Goal: Transaction & Acquisition: Purchase product/service

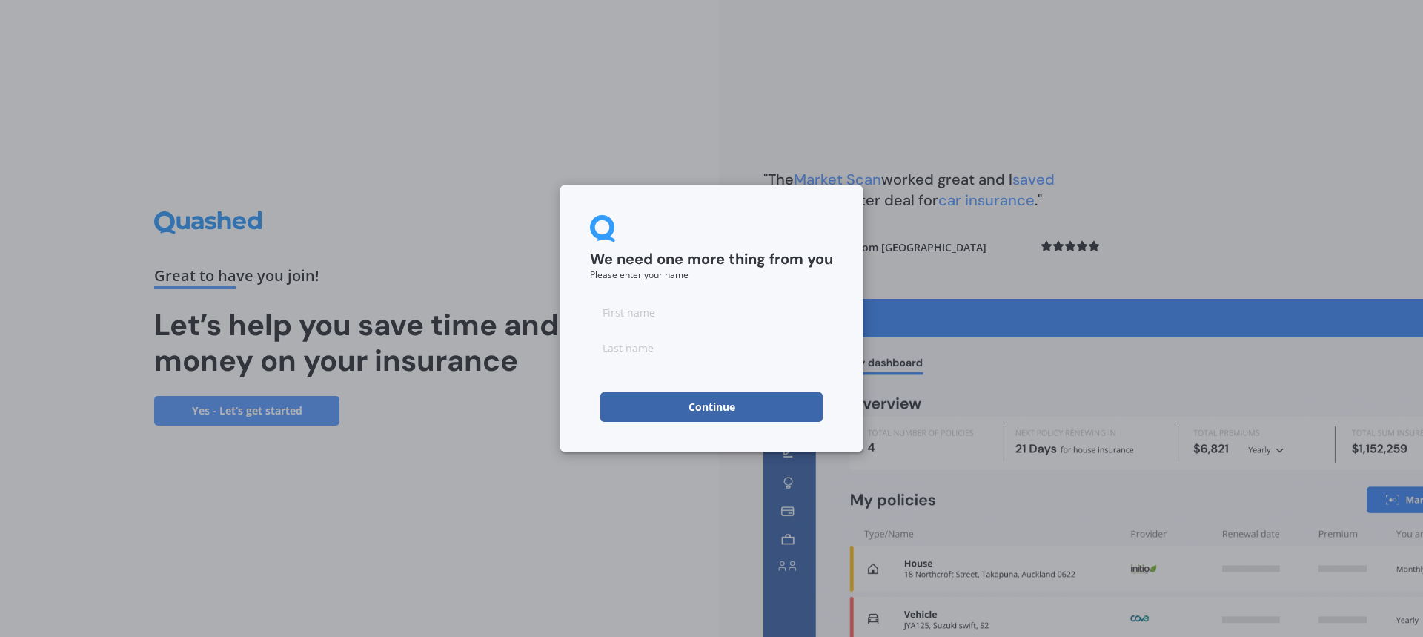
click at [661, 308] on input at bounding box center [711, 312] width 243 height 30
type input "Catherine"
type input "King"
click at [638, 406] on button "Continue" at bounding box center [711, 407] width 222 height 30
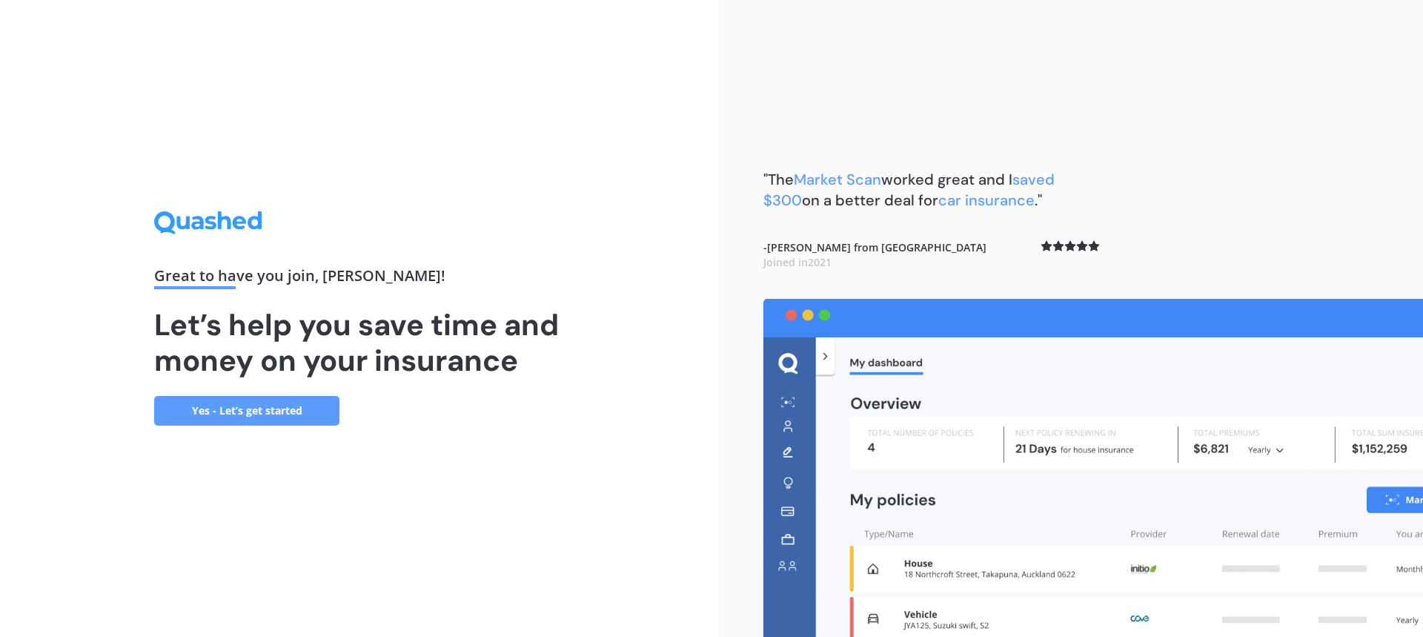
click at [246, 414] on link "Yes - Let’s get started" at bounding box center [246, 411] width 185 height 30
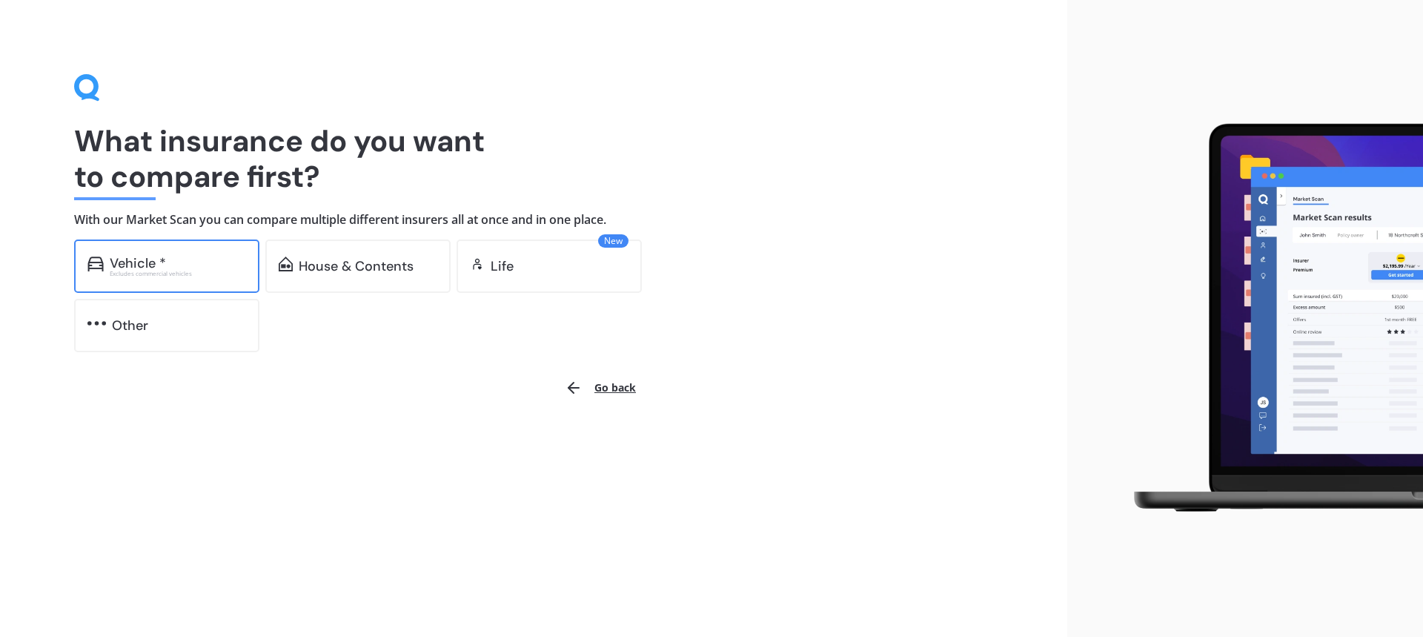
click at [123, 256] on div "Vehicle *" at bounding box center [138, 263] width 56 height 15
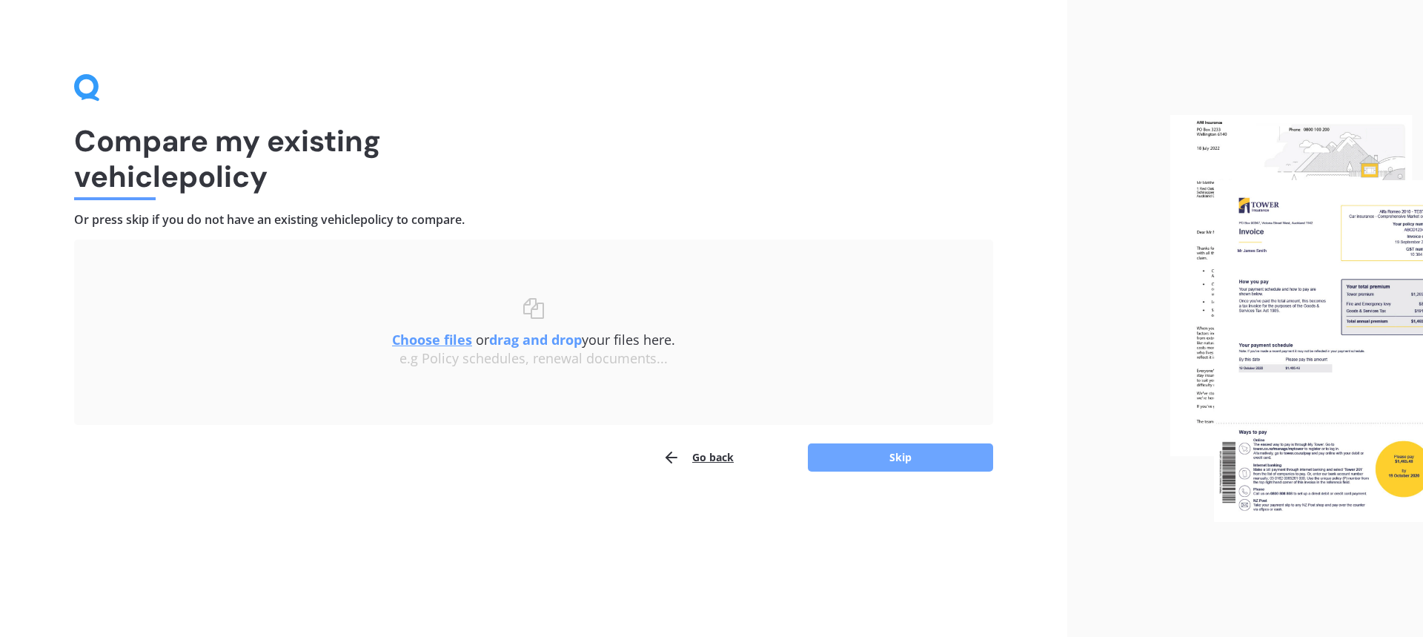
click at [855, 460] on button "Skip" at bounding box center [900, 457] width 185 height 28
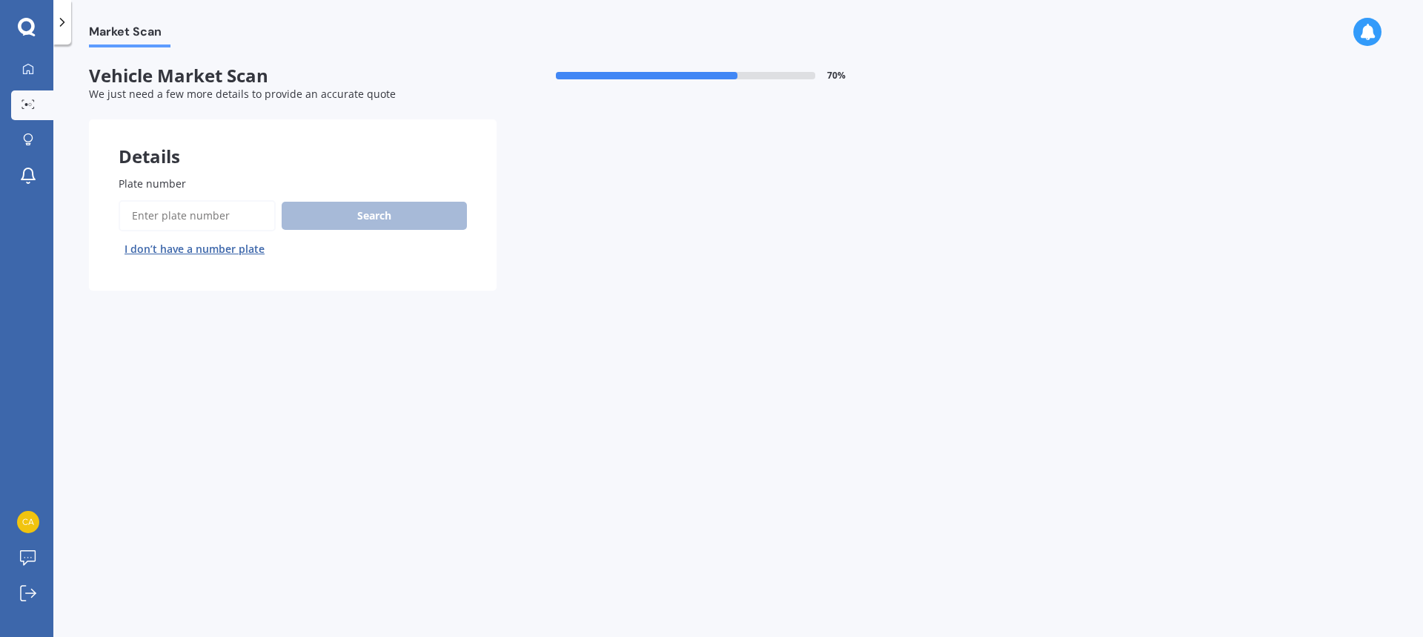
click at [188, 214] on input "Plate number" at bounding box center [197, 215] width 157 height 31
type input "EAW95"
click at [380, 217] on button "Search" at bounding box center [374, 216] width 185 height 28
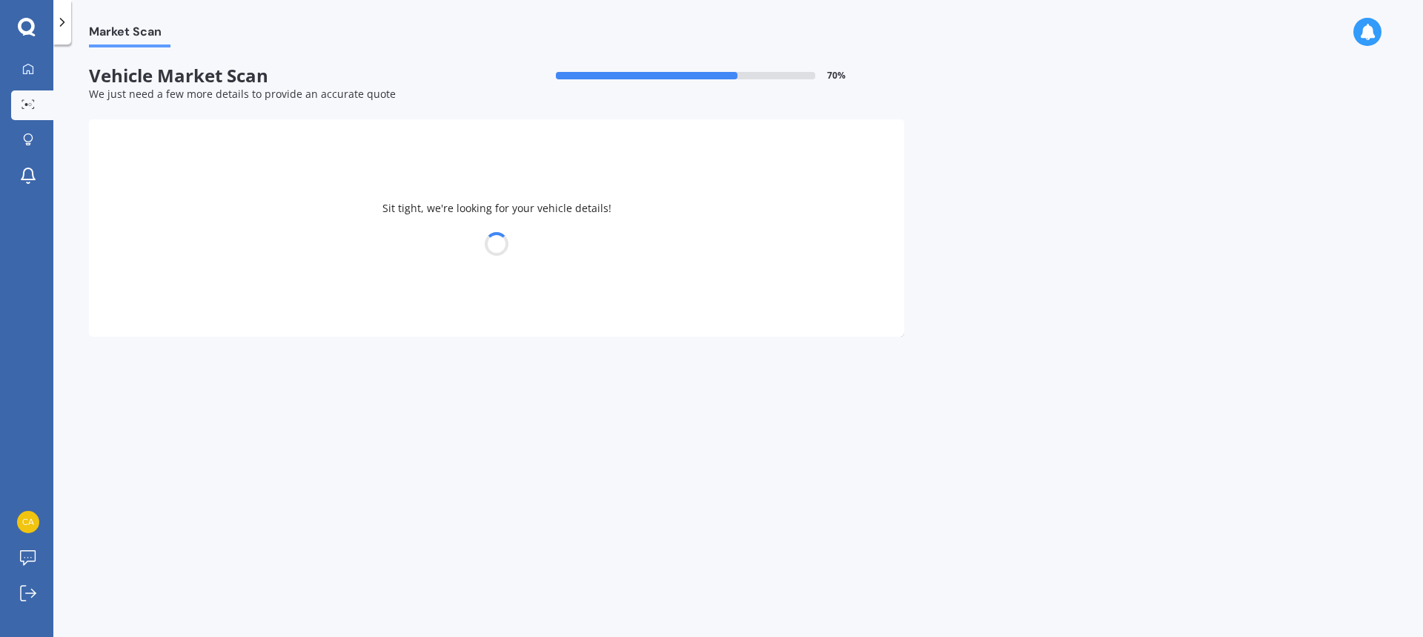
select select "KIA"
select select "RIO"
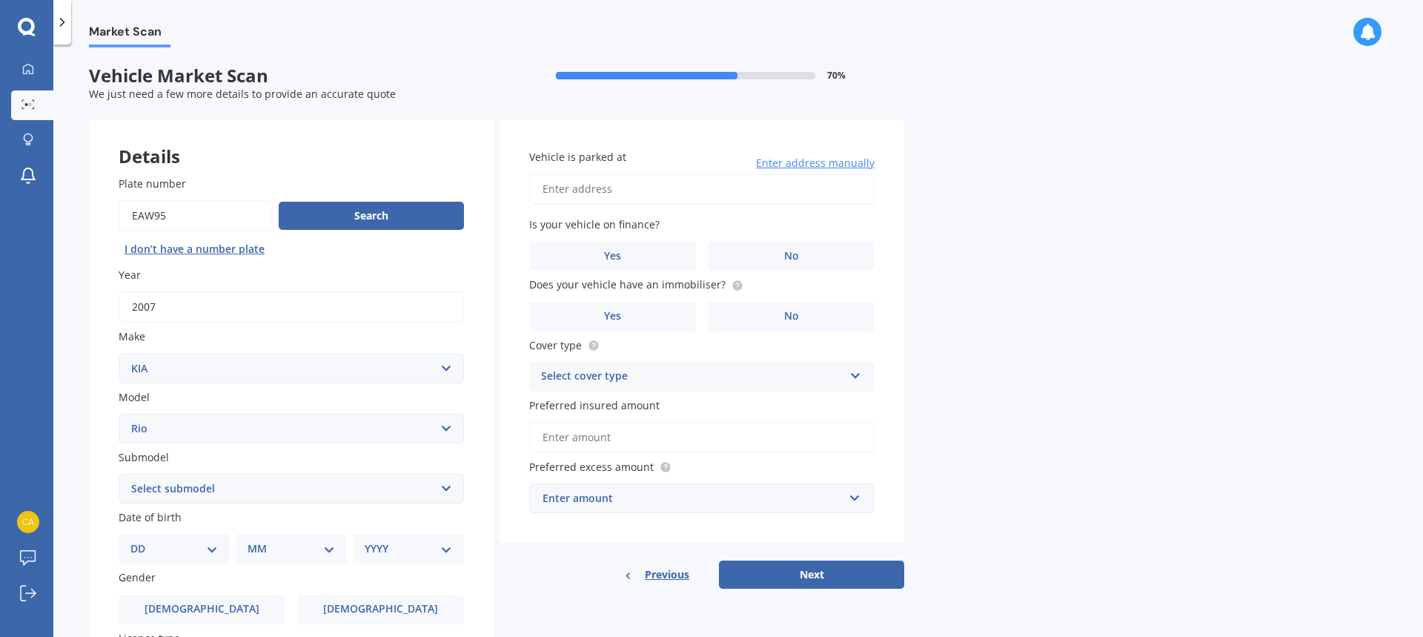
scroll to position [74, 0]
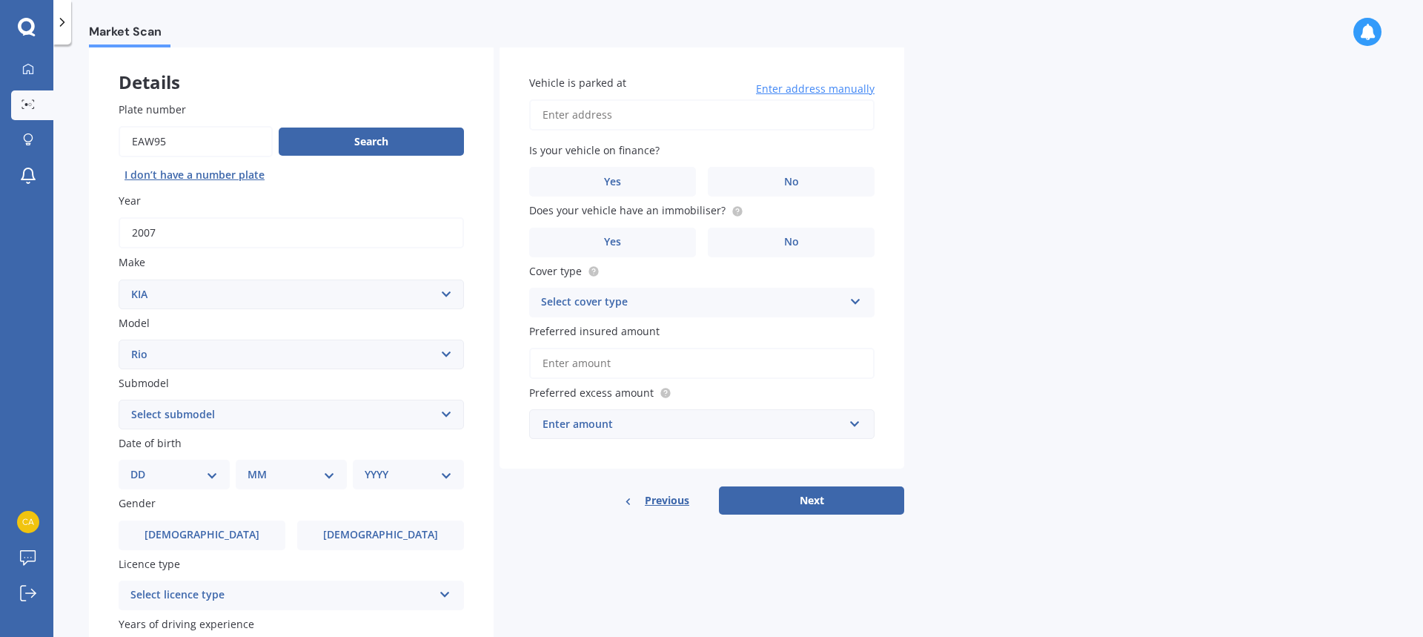
click at [207, 477] on select "DD 01 02 03 04 05 06 07 08 09 10 11 12 13 14 15 16 17 18 19 20 21 22 23 24 25 2…" at bounding box center [173, 474] width 87 height 16
select select "01"
click at [142, 466] on select "DD 01 02 03 04 05 06 07 08 09 10 11 12 13 14 15 16 17 18 19 20 21 22 23 24 25 2…" at bounding box center [173, 474] width 87 height 16
click at [283, 479] on select "MM 01 02 03 04 05 06 07 08 09 10 11 12" at bounding box center [295, 474] width 82 height 16
select select "09"
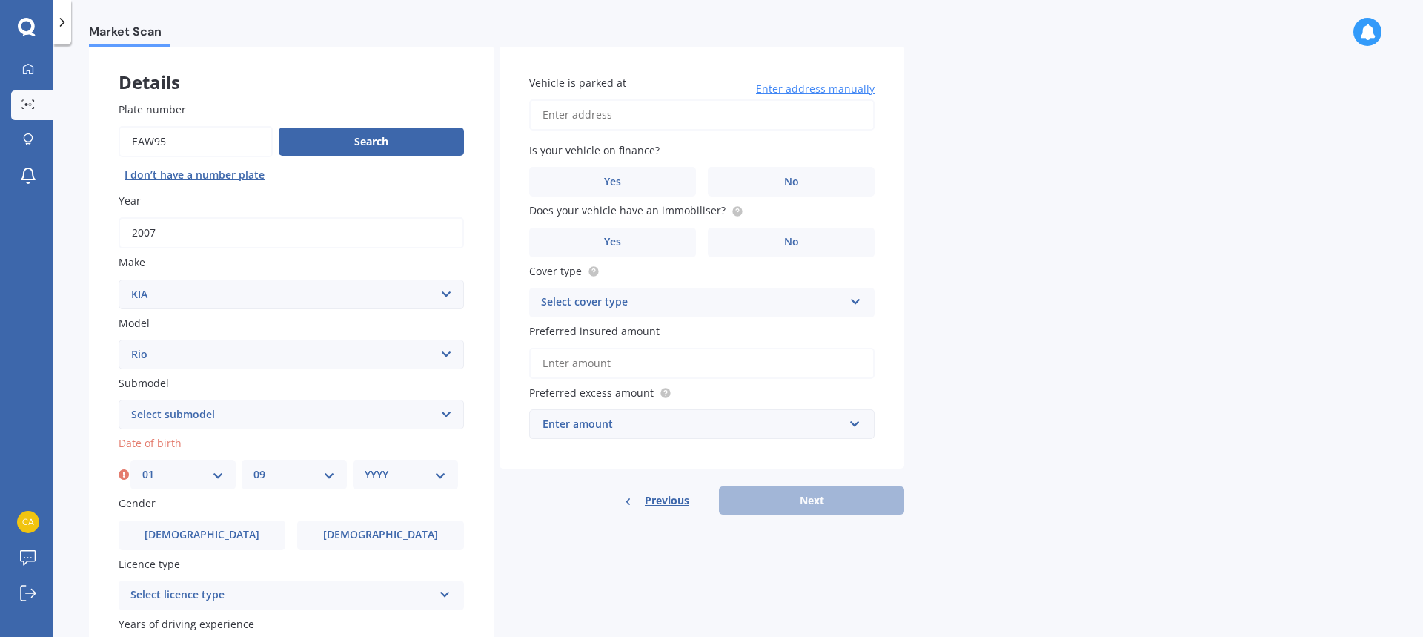
click at [254, 466] on select "MM 01 02 03 04 05 06 07 08 09 10 11 12" at bounding box center [295, 474] width 82 height 16
click at [374, 470] on select "YYYY 2025 2024 2023 2022 2021 2020 2019 2018 2017 2016 2015 2014 2013 2012 2011…" at bounding box center [406, 474] width 82 height 16
select select "1989"
click at [365, 466] on select "YYYY 2025 2024 2023 2022 2021 2020 2019 2018 2017 2016 2015 2014 2013 2012 2011…" at bounding box center [406, 474] width 82 height 16
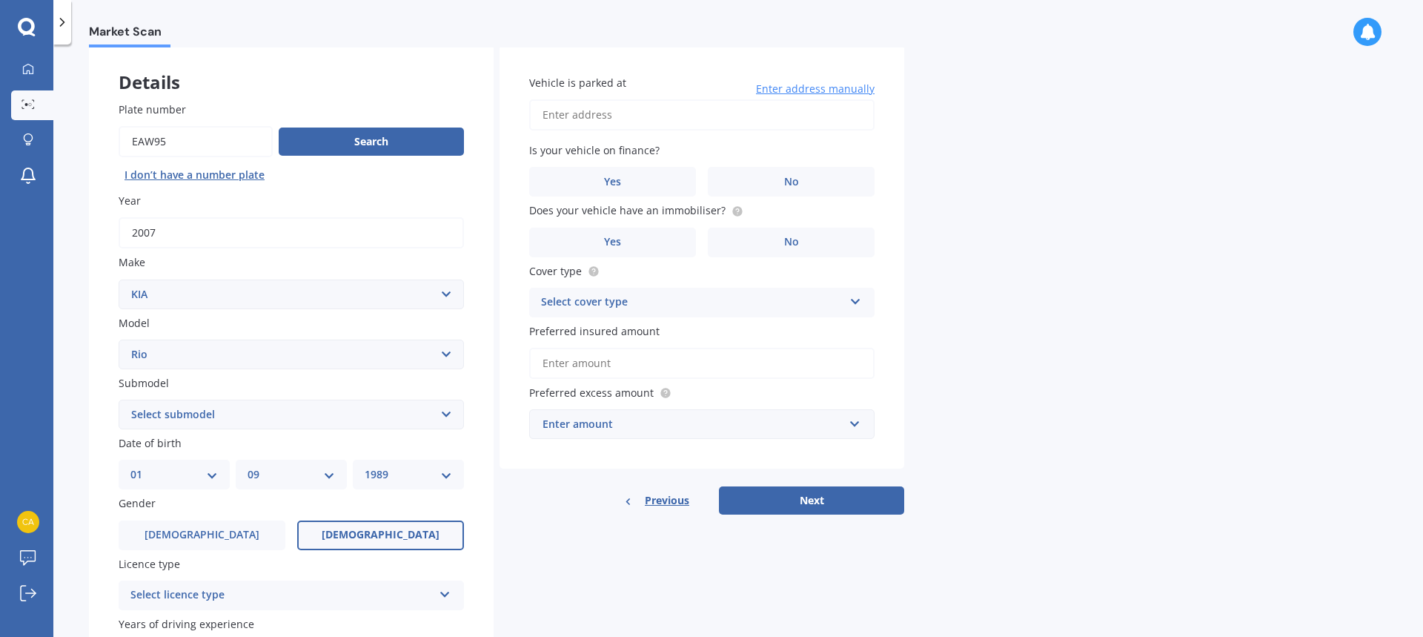
click at [371, 545] on label "Female" at bounding box center [380, 535] width 167 height 30
click at [0, 0] on input "Female" at bounding box center [0, 0] width 0 height 0
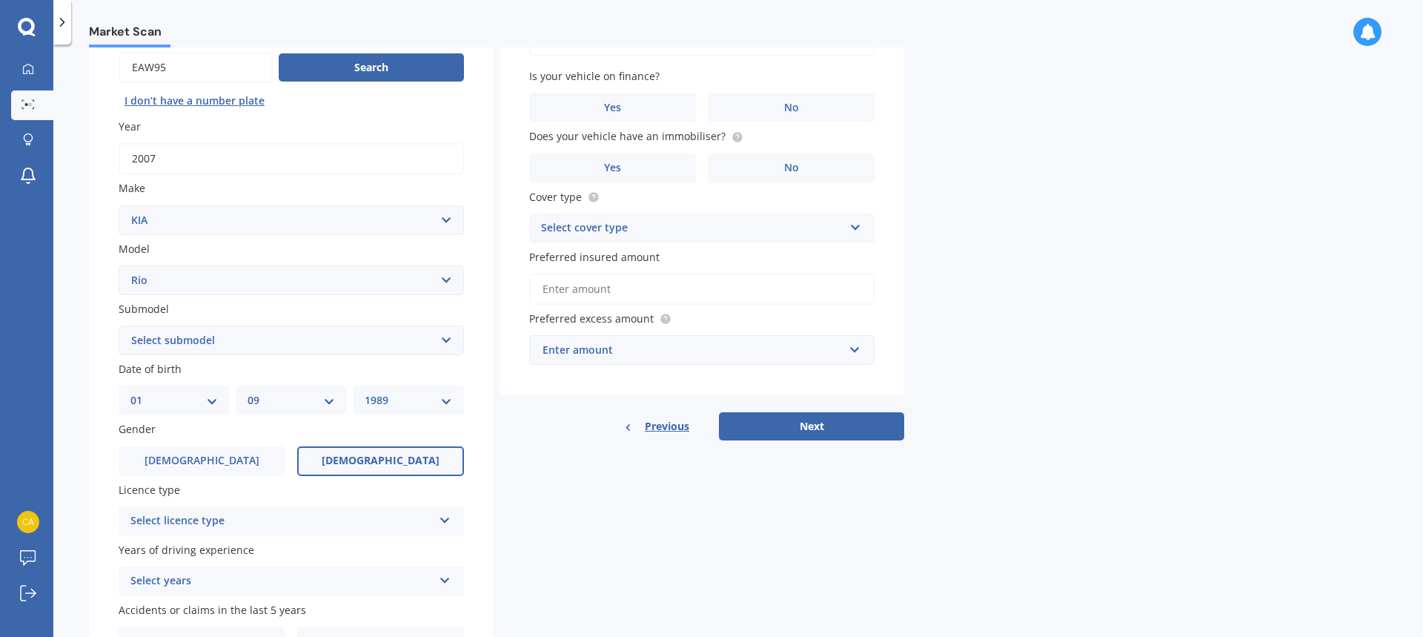
click at [402, 518] on div "Select licence type" at bounding box center [281, 521] width 302 height 18
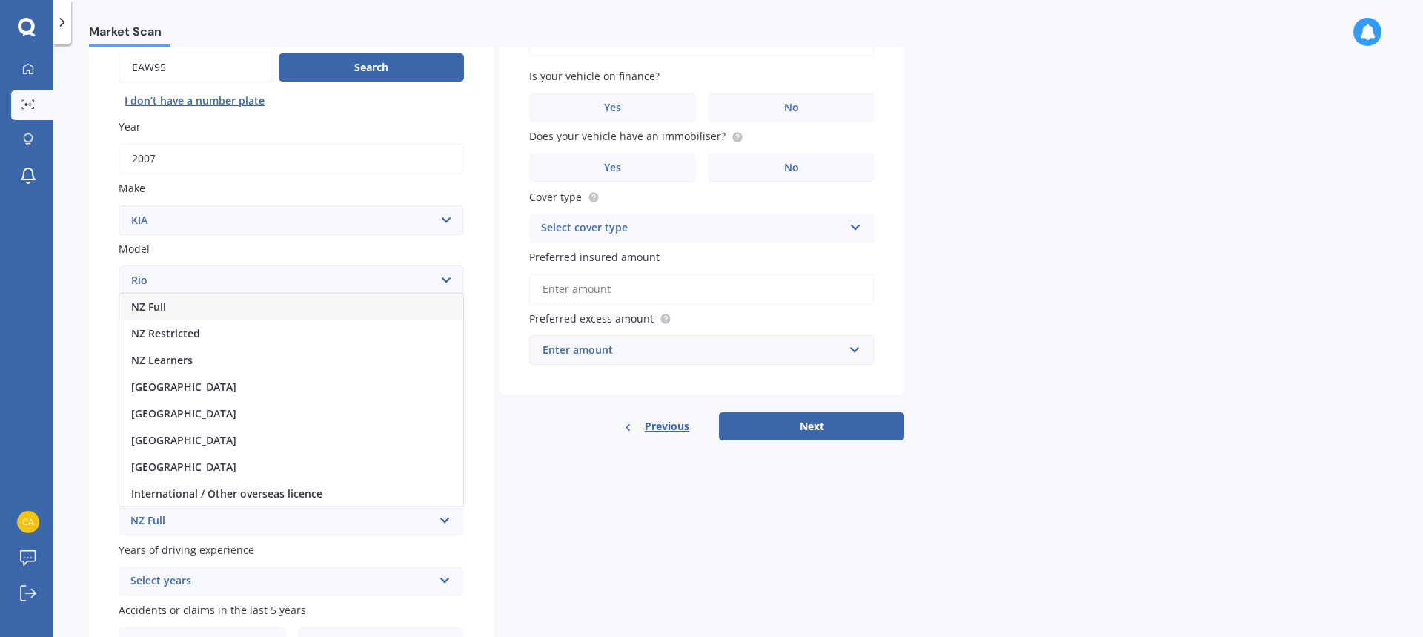
click at [206, 308] on div "NZ Full" at bounding box center [291, 307] width 344 height 27
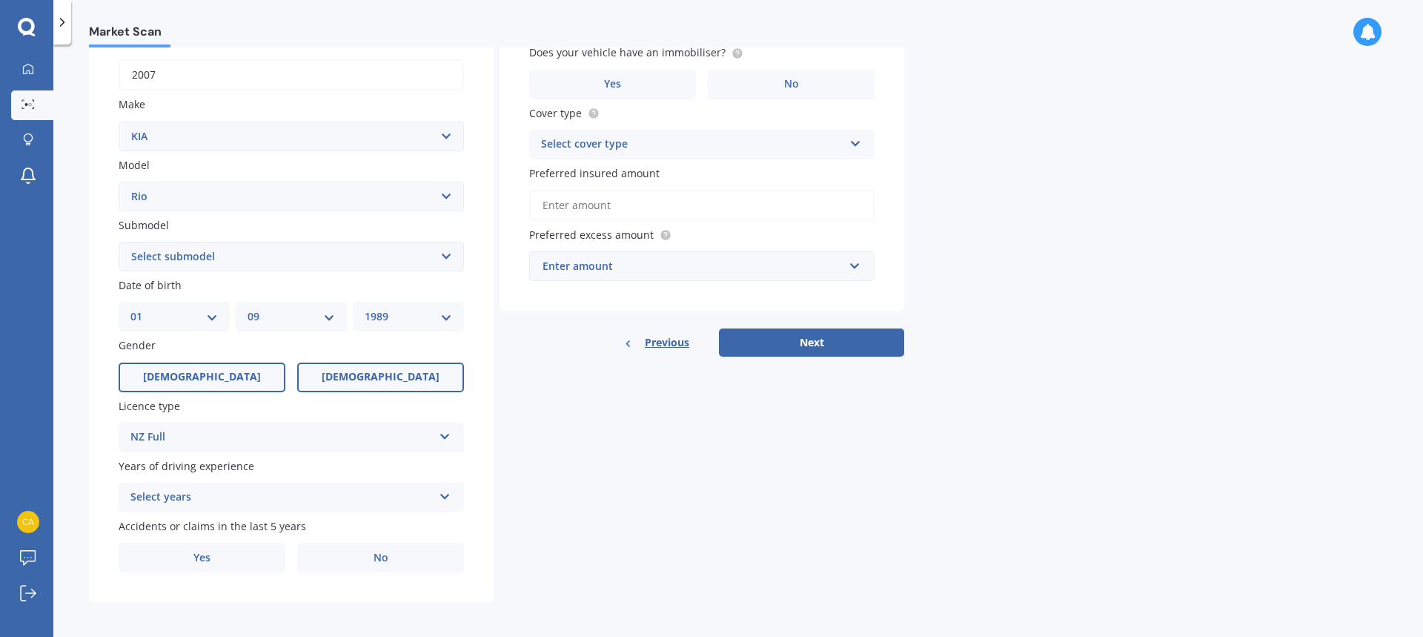
scroll to position [236, 0]
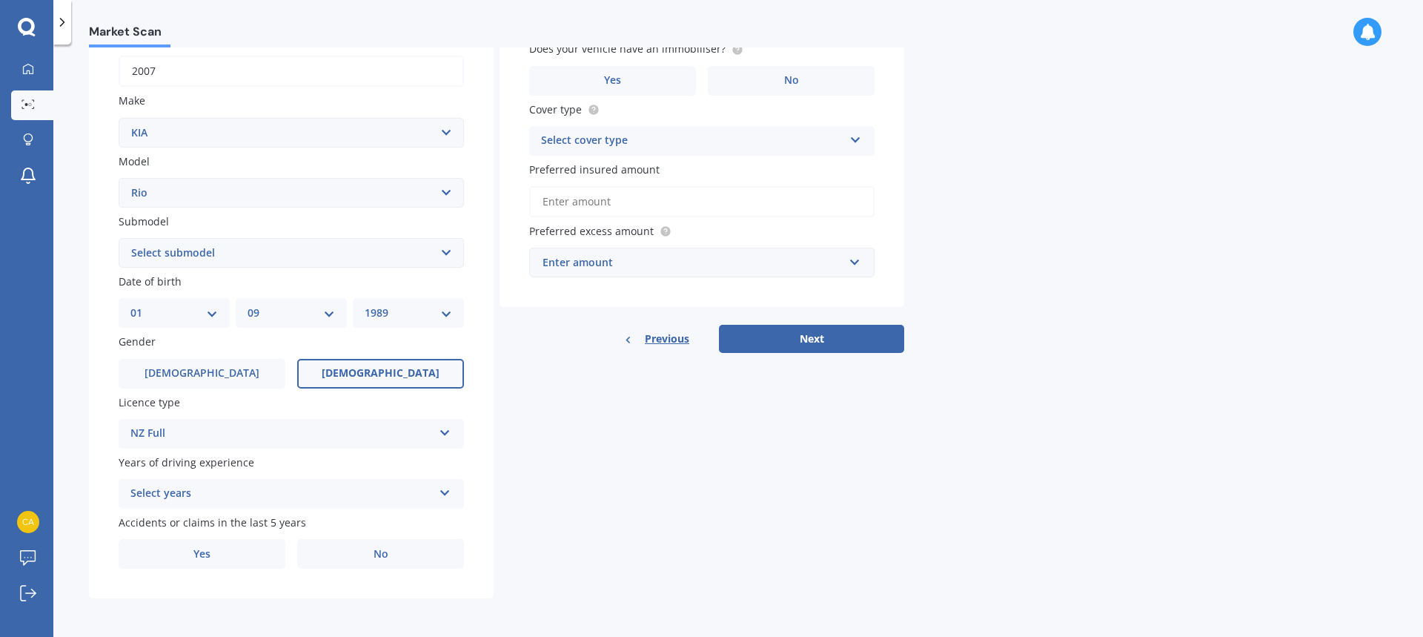
click at [258, 490] on div "Select years" at bounding box center [281, 494] width 302 height 18
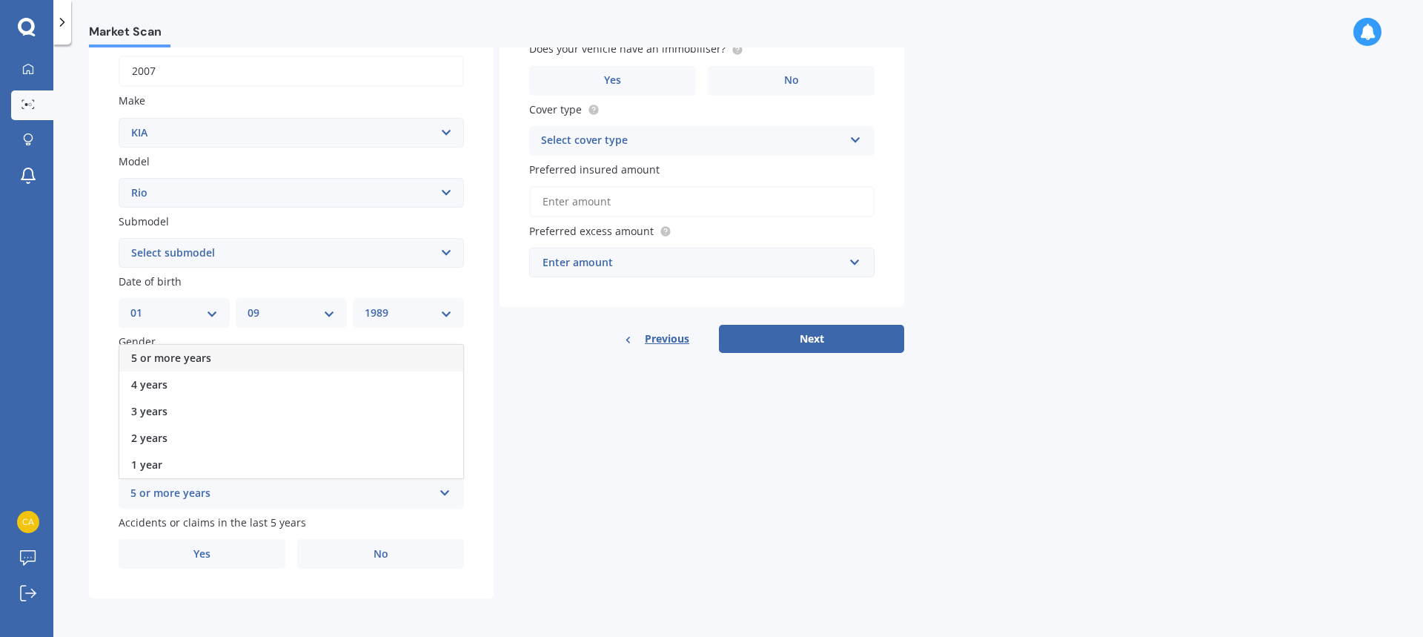
click at [197, 356] on span "5 or more years" at bounding box center [171, 358] width 80 height 14
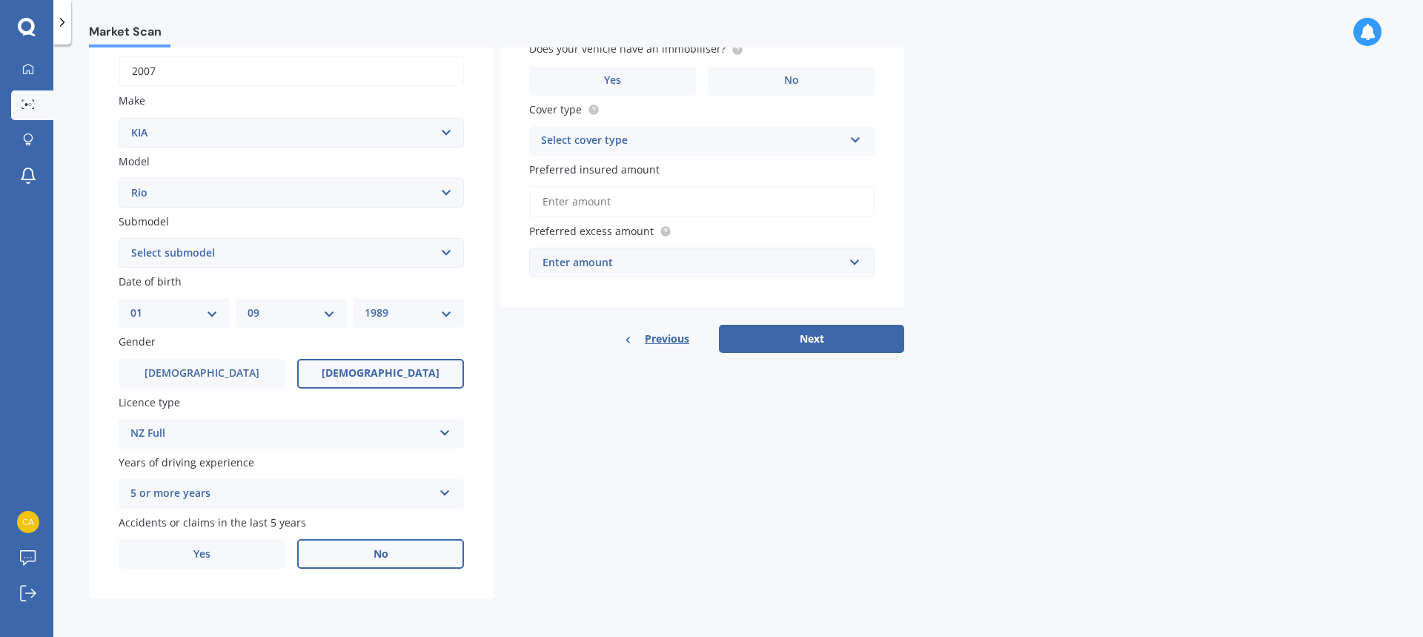
click at [378, 553] on span "No" at bounding box center [381, 554] width 15 height 13
click at [0, 0] on input "No" at bounding box center [0, 0] width 0 height 0
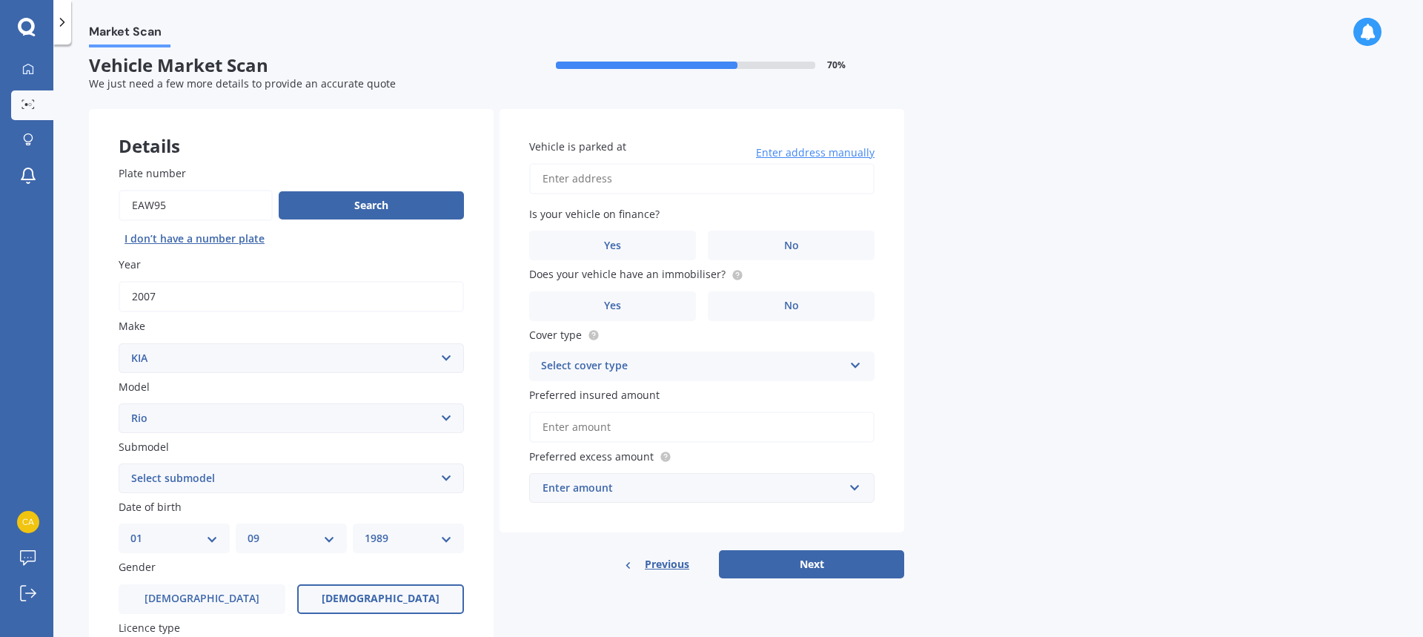
scroll to position [0, 0]
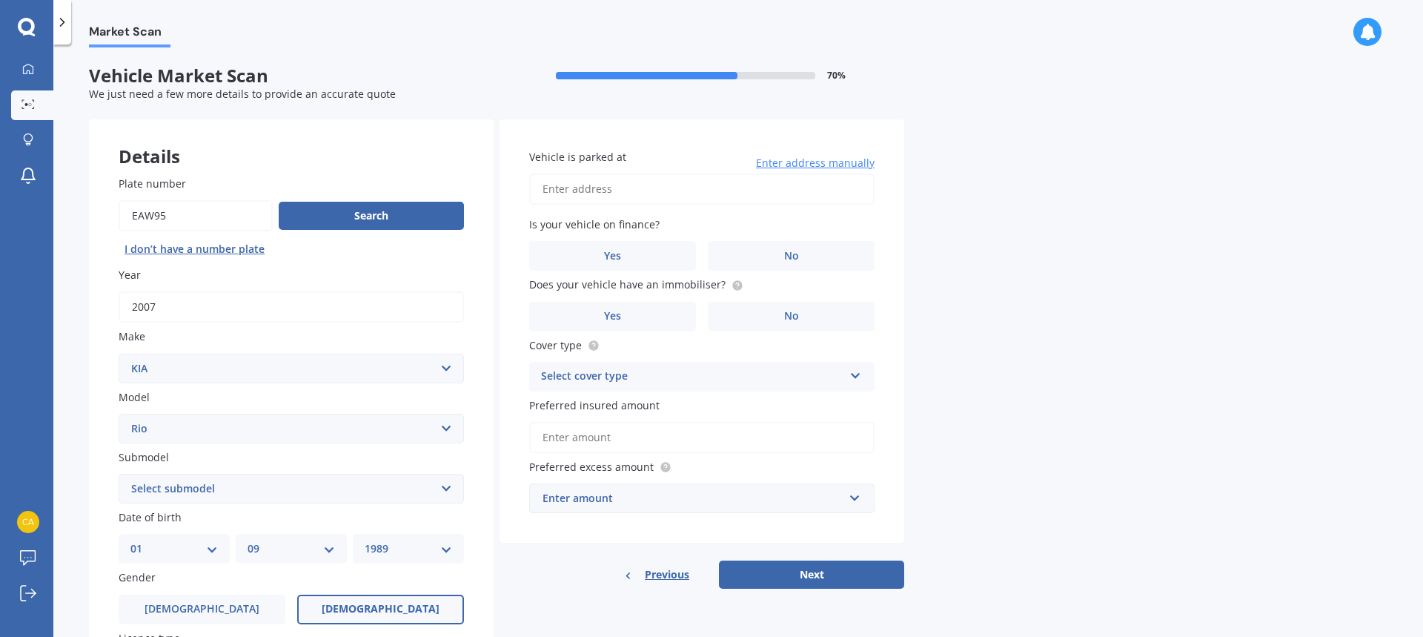
click at [621, 190] on input "Vehicle is parked at" at bounding box center [701, 188] width 345 height 31
type input "52A Valley Road, Mount Maunganui 3116"
click at [791, 265] on label "No" at bounding box center [791, 256] width 167 height 30
click at [0, 0] on input "No" at bounding box center [0, 0] width 0 height 0
click at [732, 285] on circle at bounding box center [737, 285] width 10 height 10
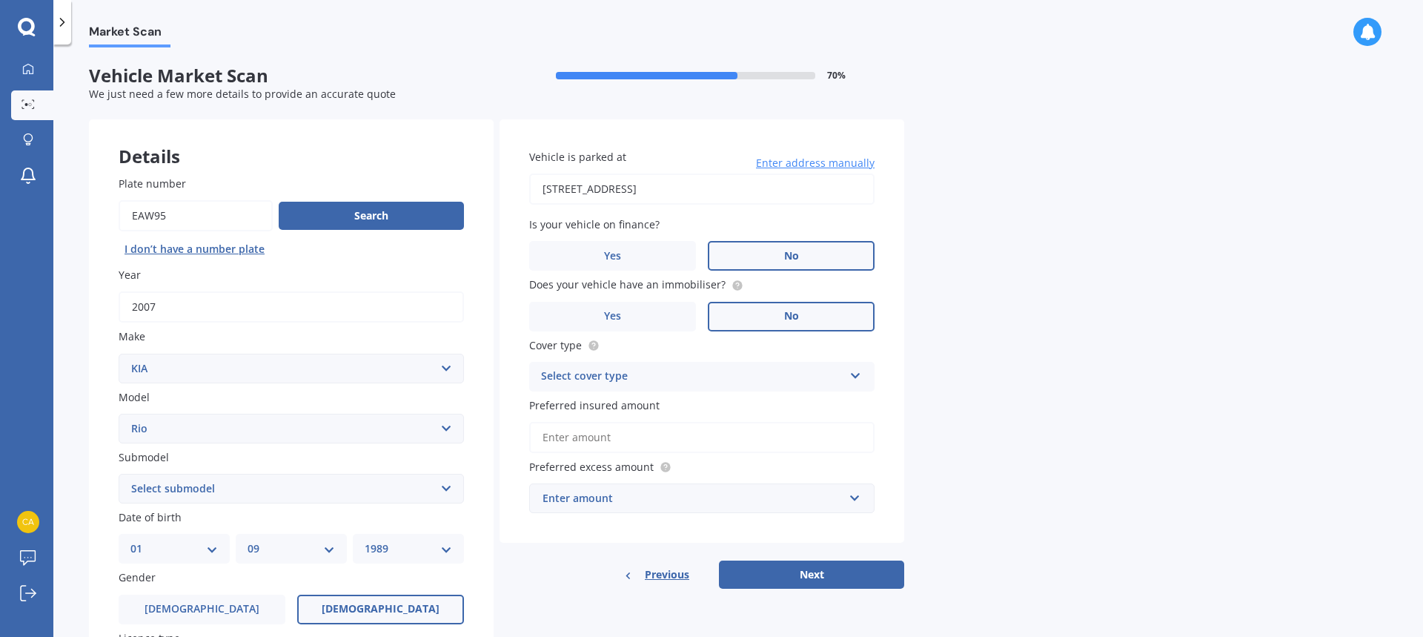
click at [795, 325] on label "No" at bounding box center [791, 317] width 167 height 30
click at [0, 0] on input "No" at bounding box center [0, 0] width 0 height 0
click at [789, 372] on div "Select cover type" at bounding box center [692, 377] width 302 height 18
click at [752, 403] on div "Comprehensive" at bounding box center [702, 405] width 344 height 27
click at [679, 443] on input "Preferred insured amount" at bounding box center [701, 437] width 345 height 31
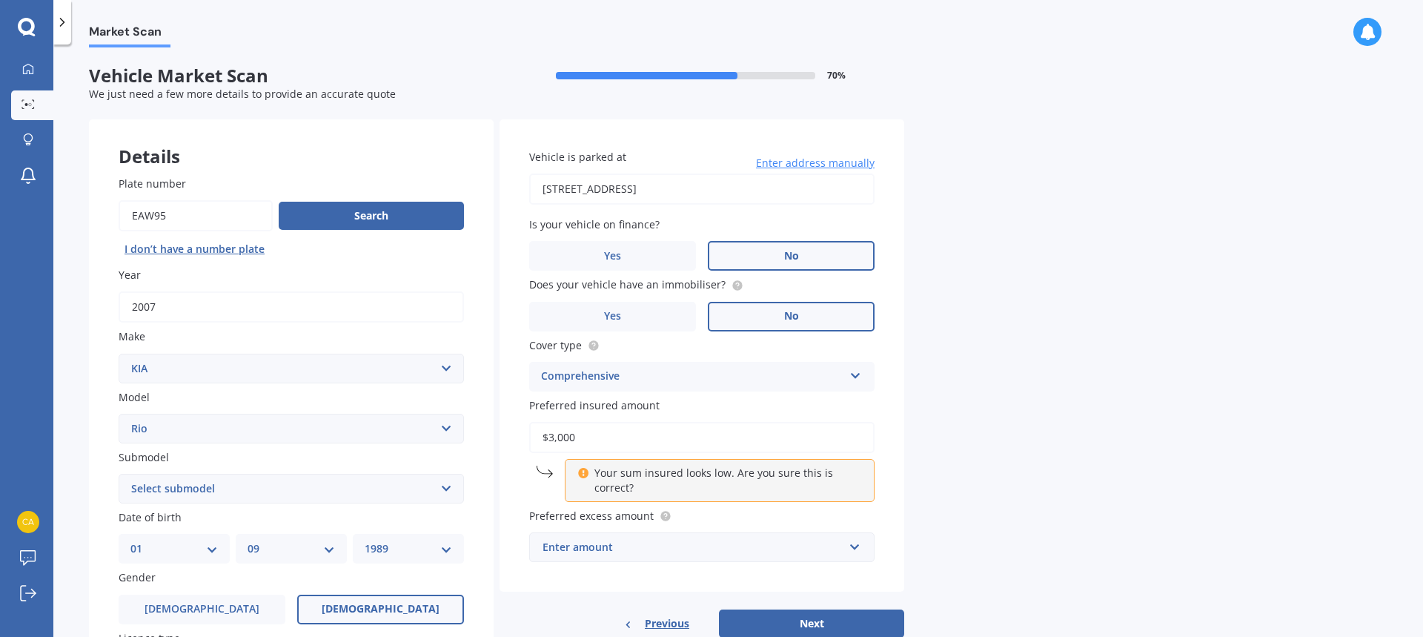
type input "$3,000"
click at [962, 494] on div "Market Scan Vehicle Market Scan 70 % We just need a few more details to provide…" at bounding box center [738, 343] width 1370 height 592
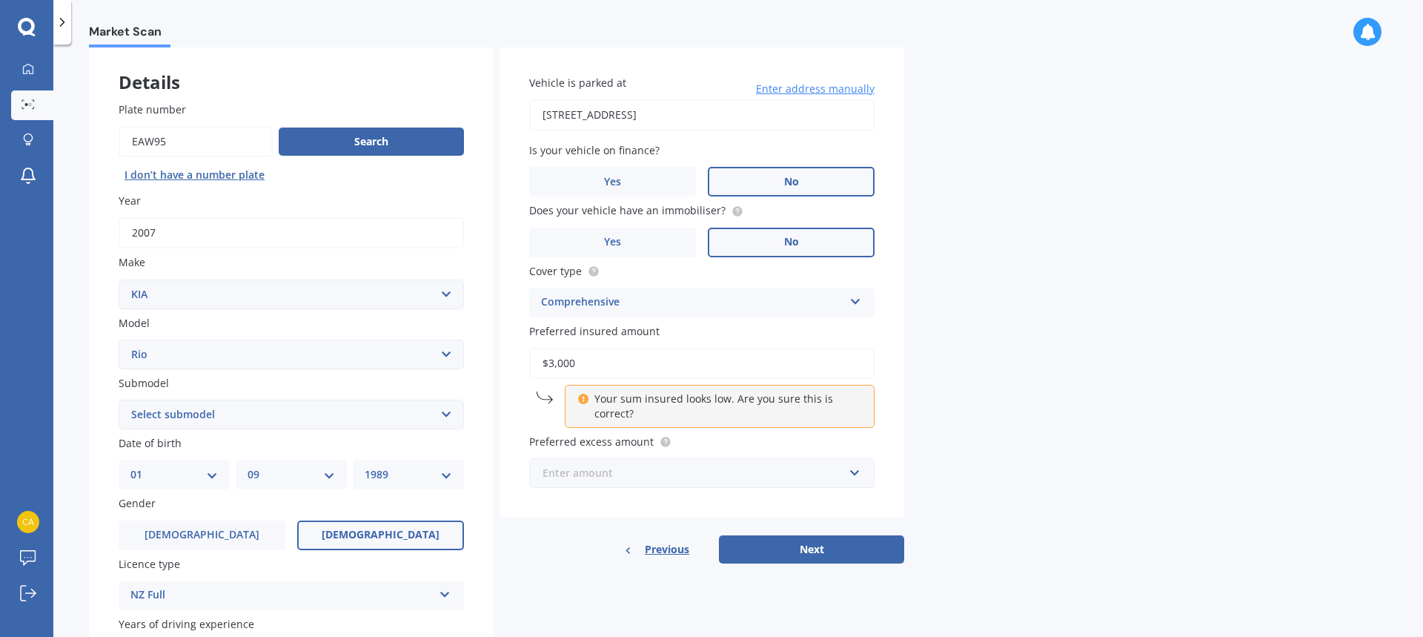
click at [849, 468] on input "text" at bounding box center [697, 473] width 332 height 28
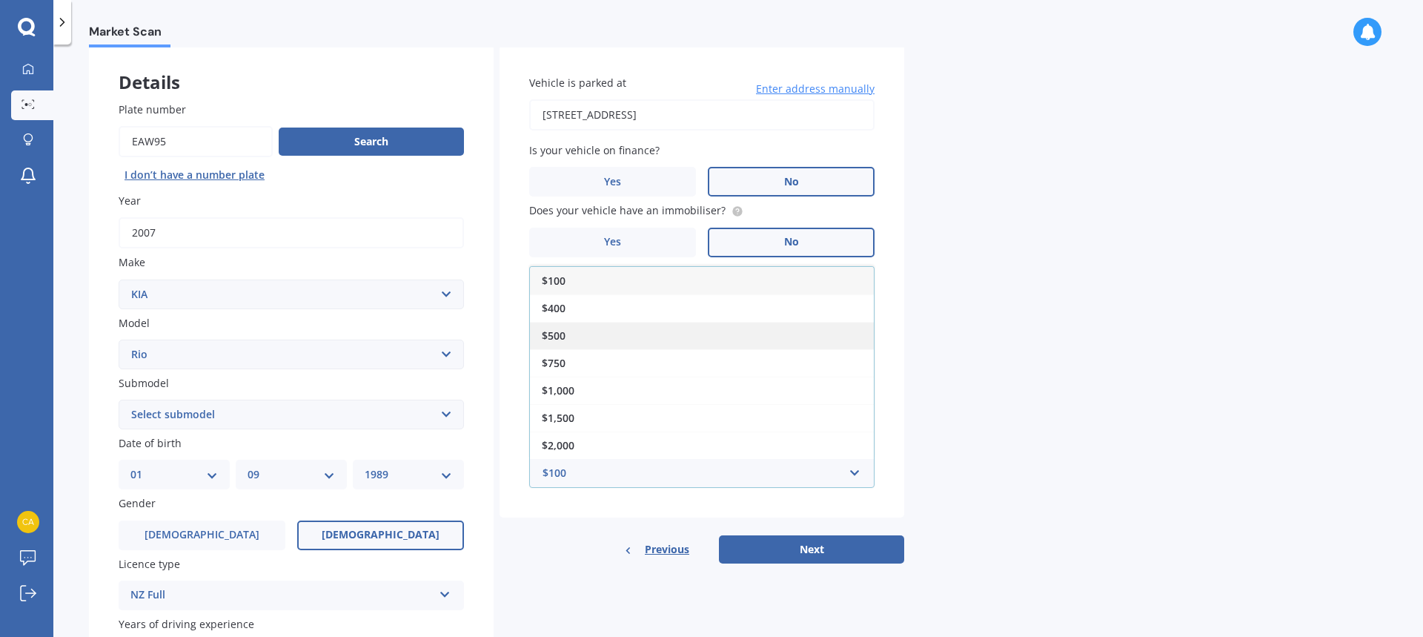
click at [549, 338] on span "$500" at bounding box center [554, 335] width 24 height 14
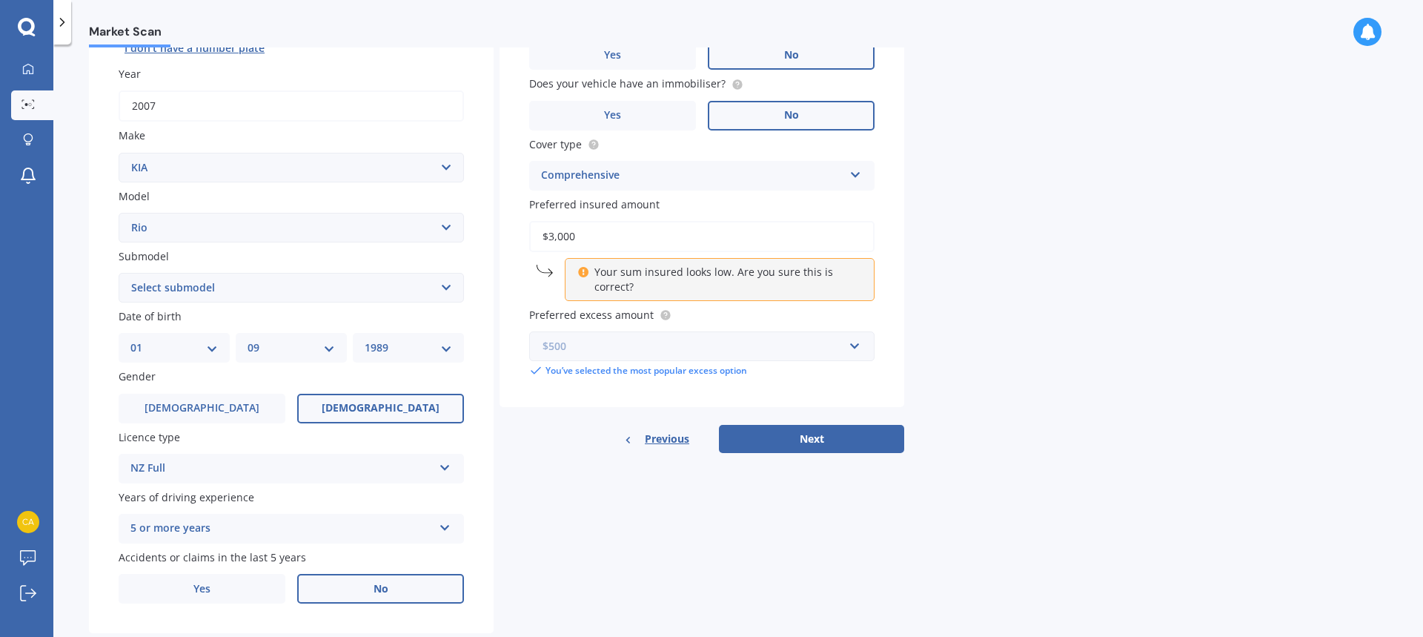
scroll to position [222, 0]
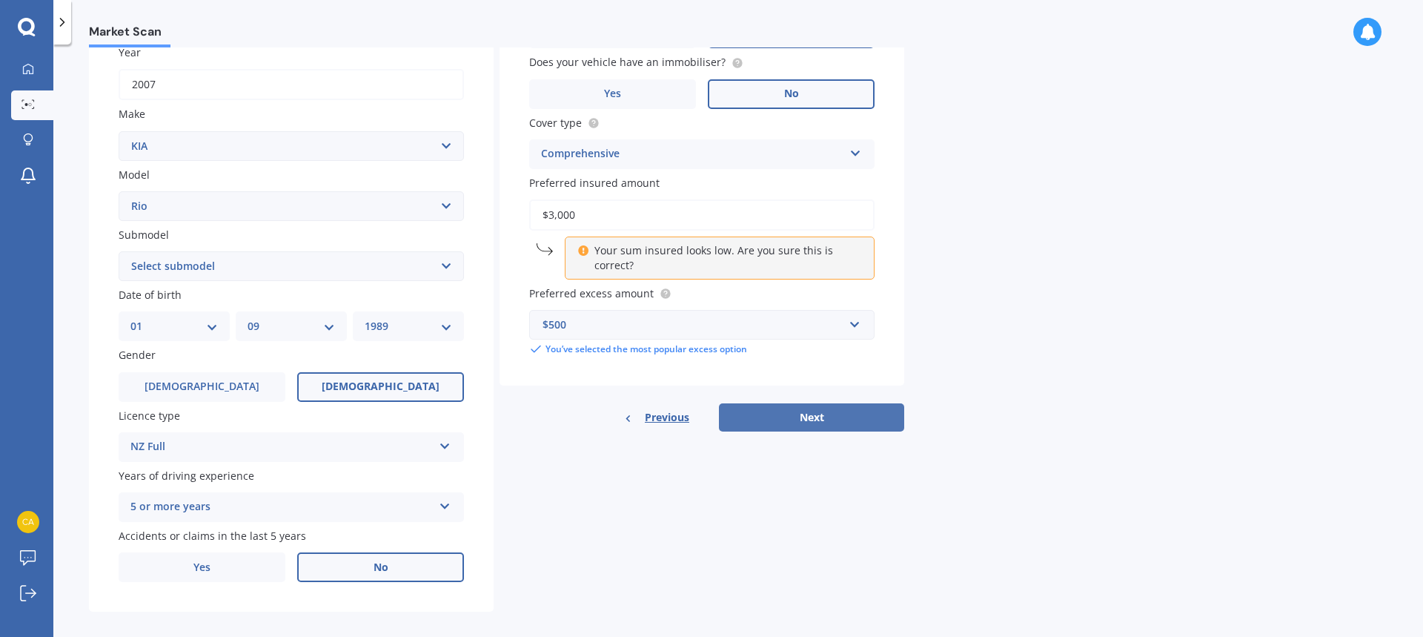
click at [828, 419] on button "Next" at bounding box center [811, 417] width 185 height 28
click at [400, 270] on select "Select submodel (All) 1.4 Diesel Manual EX GT-Line GT-Line Plus Limited LX auto…" at bounding box center [291, 266] width 345 height 30
select select "LX AUTO"
click at [119, 251] on select "Select submodel (All) 1.4 Diesel Manual EX GT-Line GT-Line Plus Limited LX auto…" at bounding box center [291, 266] width 345 height 30
click at [776, 420] on button "Next" at bounding box center [811, 417] width 185 height 28
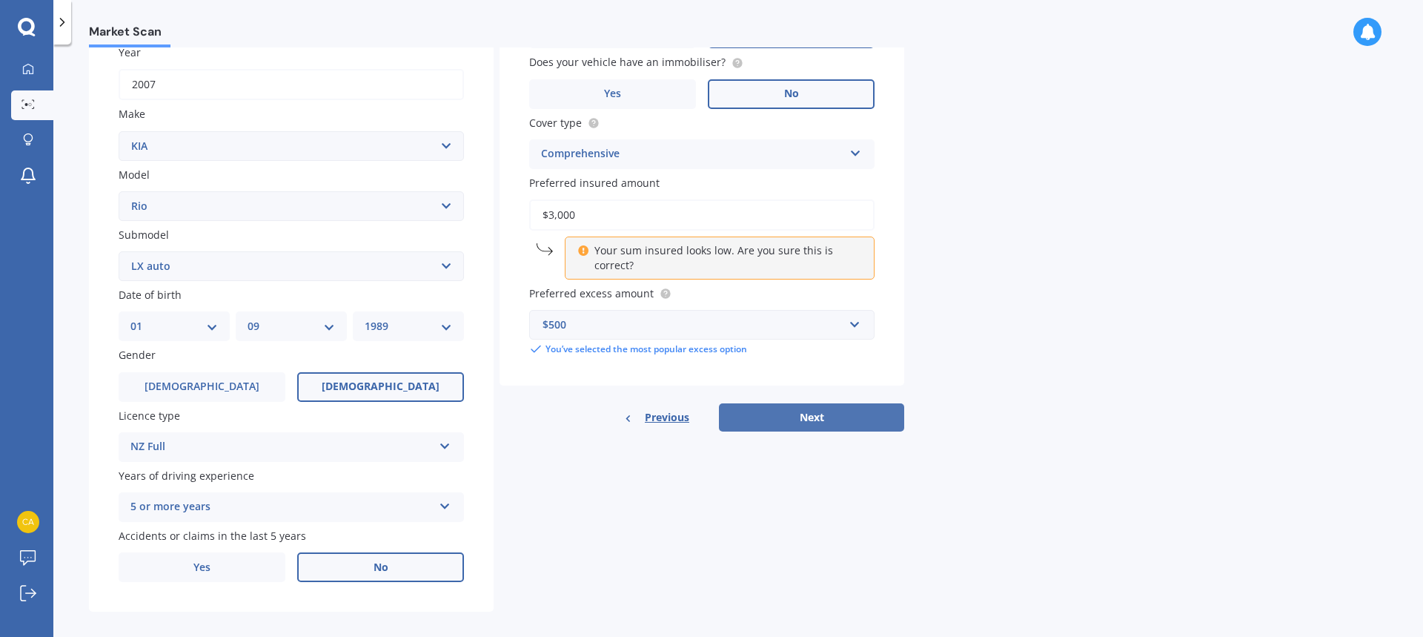
select select "01"
select select "09"
select select "1989"
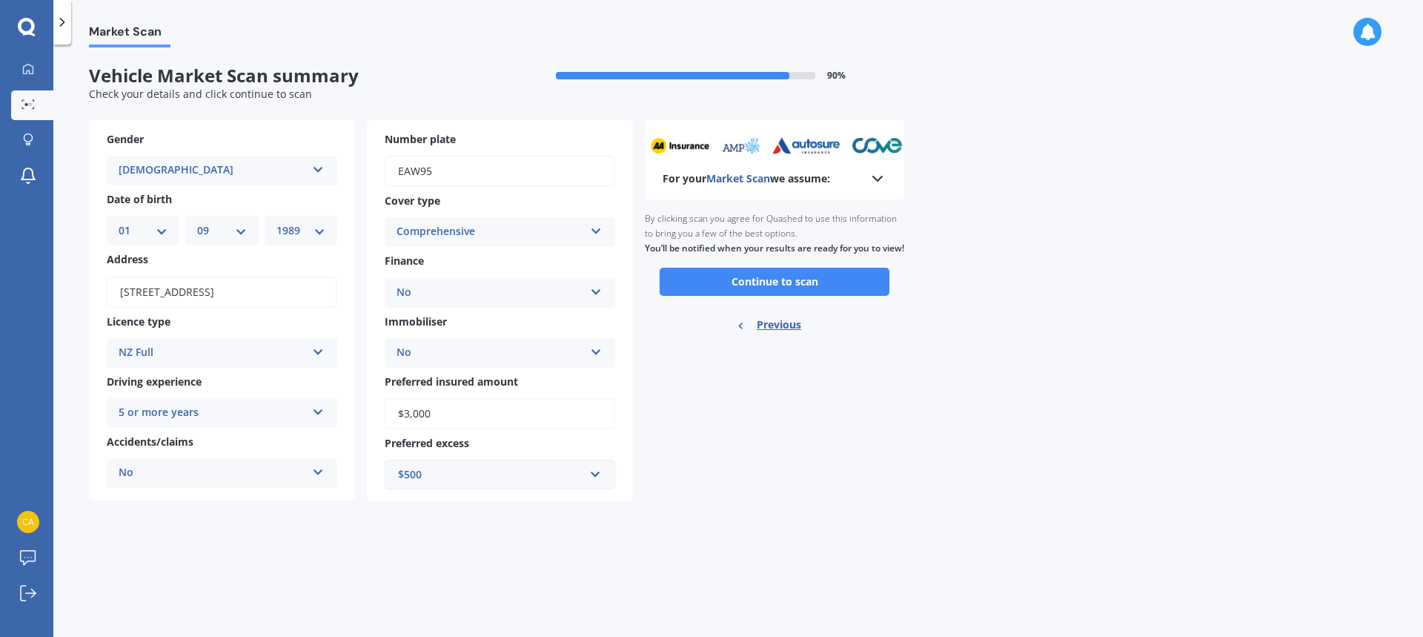
scroll to position [0, 0]
click at [723, 291] on button "Continue to scan" at bounding box center [775, 282] width 230 height 28
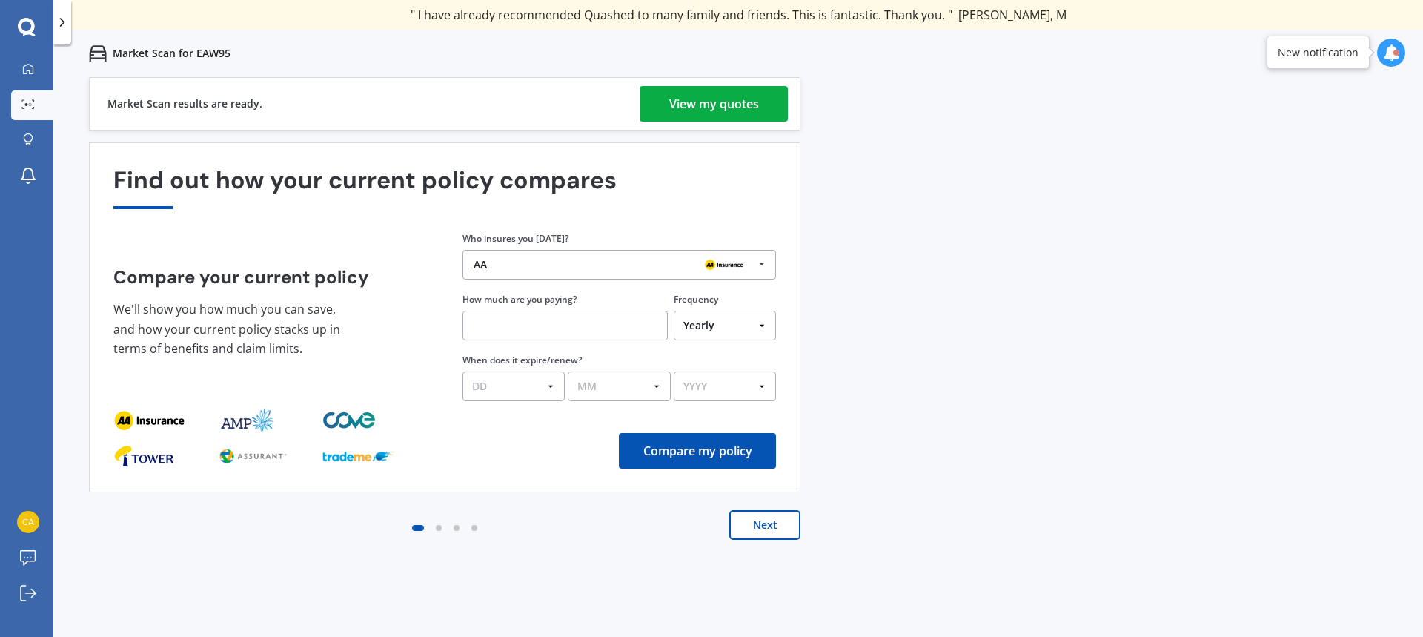
click at [775, 102] on link "View my quotes" at bounding box center [714, 104] width 148 height 36
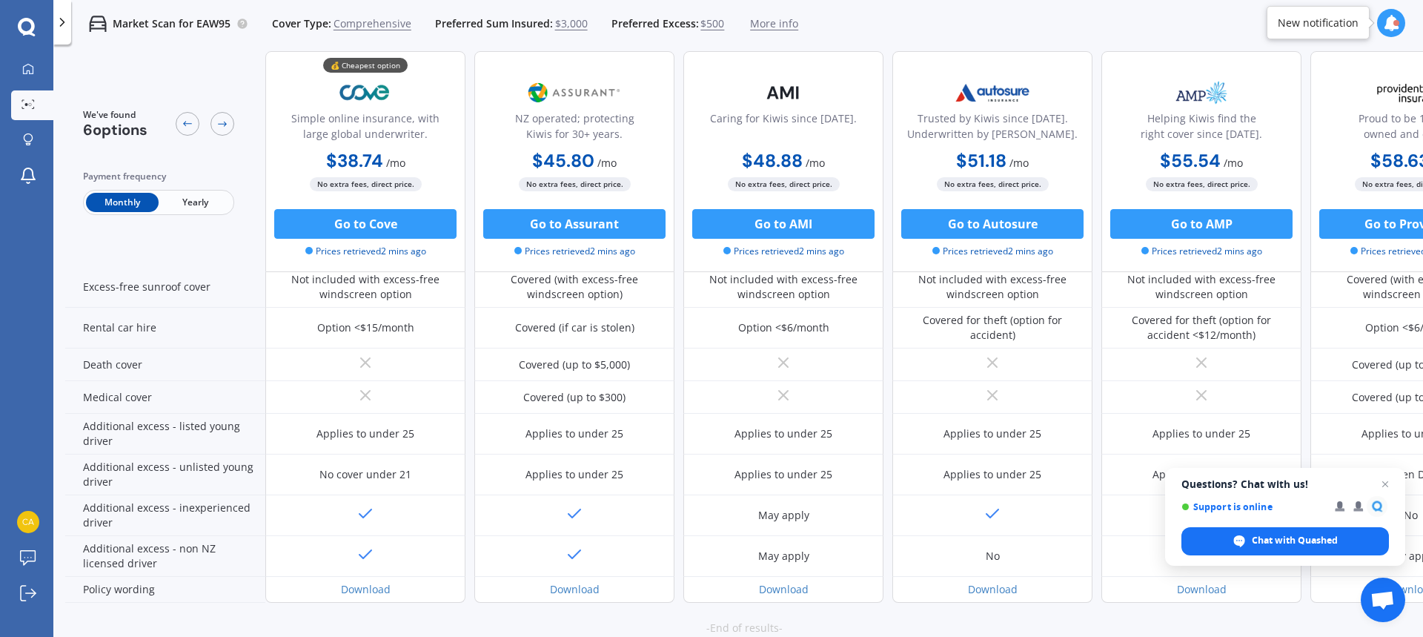
scroll to position [640, 0]
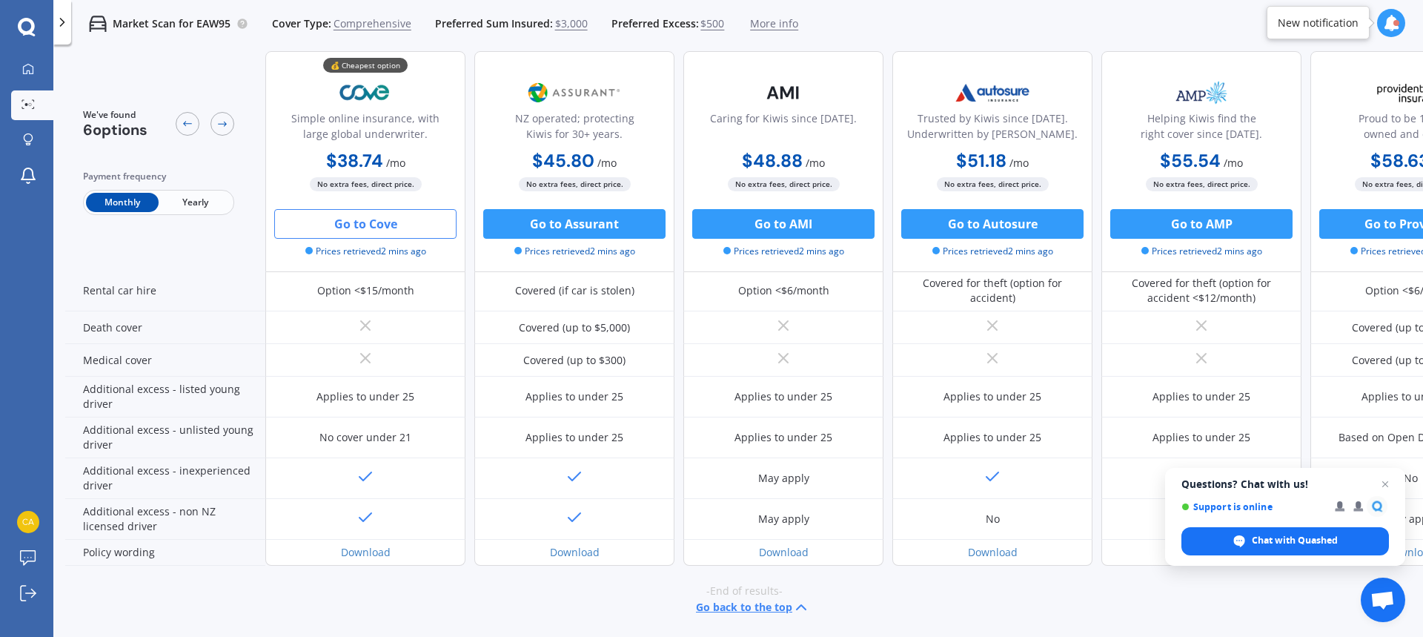
click at [368, 231] on button "Go to Cove" at bounding box center [365, 224] width 182 height 30
